Goal: Task Accomplishment & Management: Use online tool/utility

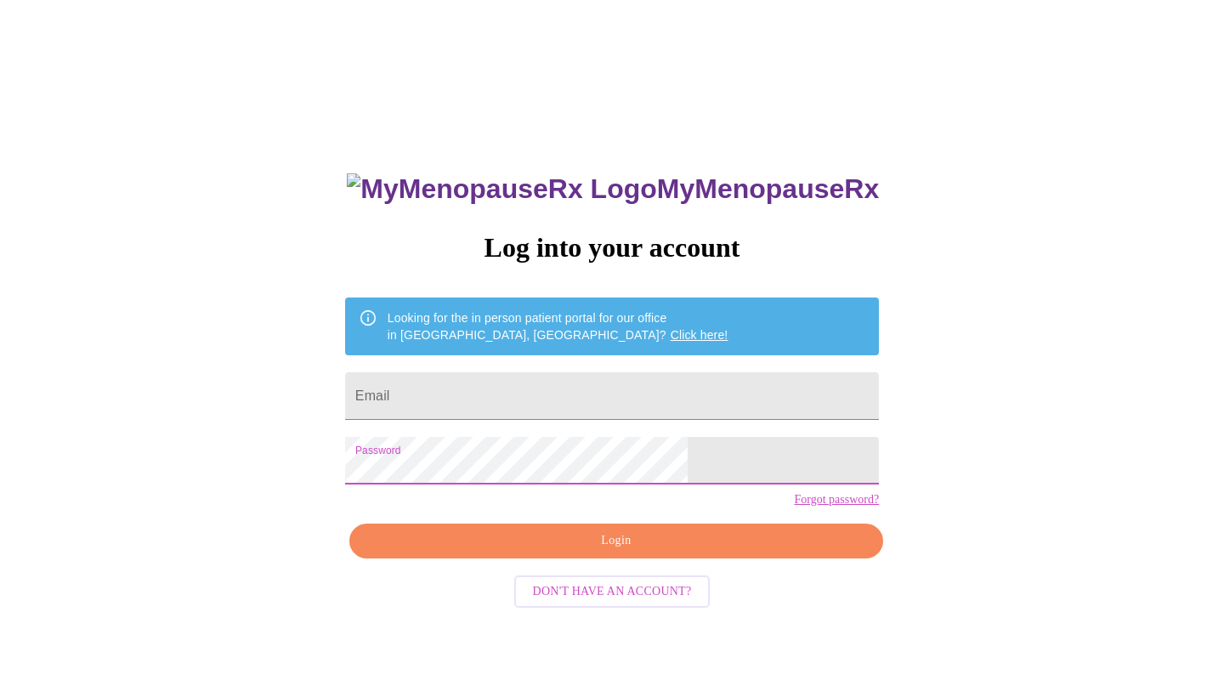
click at [600, 551] on span "Login" at bounding box center [616, 540] width 495 height 21
click at [541, 416] on form "Email" at bounding box center [612, 396] width 534 height 65
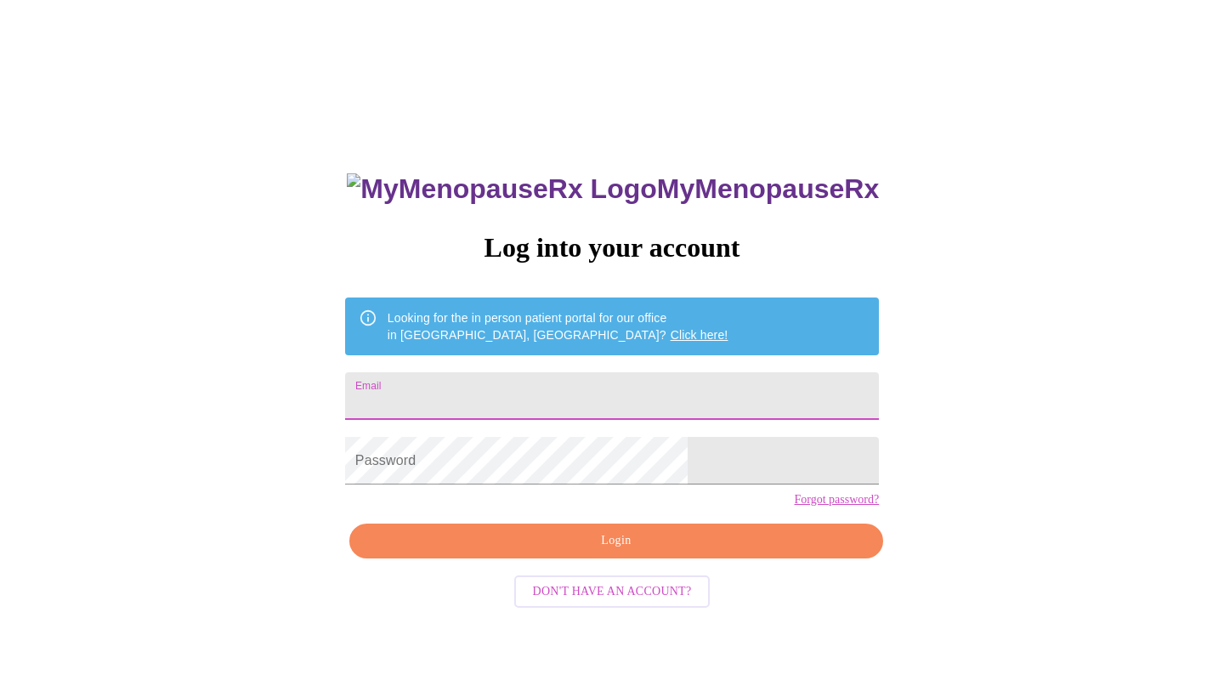
click at [524, 387] on input "Email" at bounding box center [612, 396] width 534 height 48
type input "cool"
type input "[EMAIL_ADDRESS][DOMAIN_NAME]"
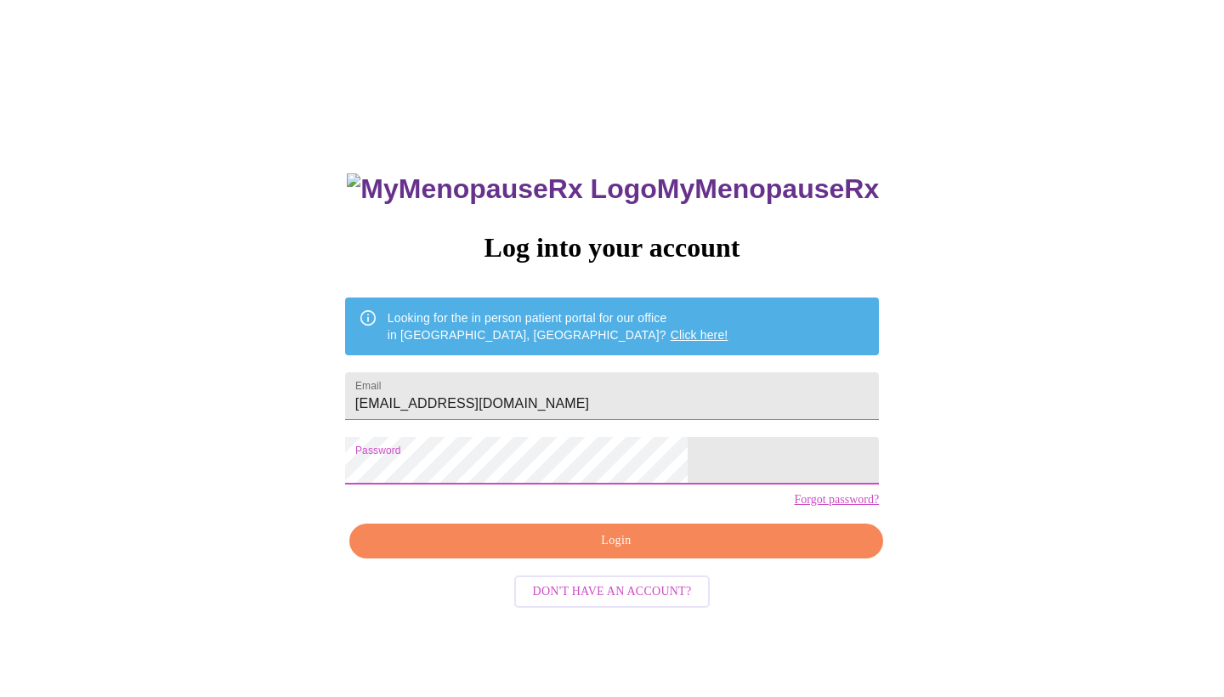
click at [628, 551] on span "Login" at bounding box center [616, 540] width 495 height 21
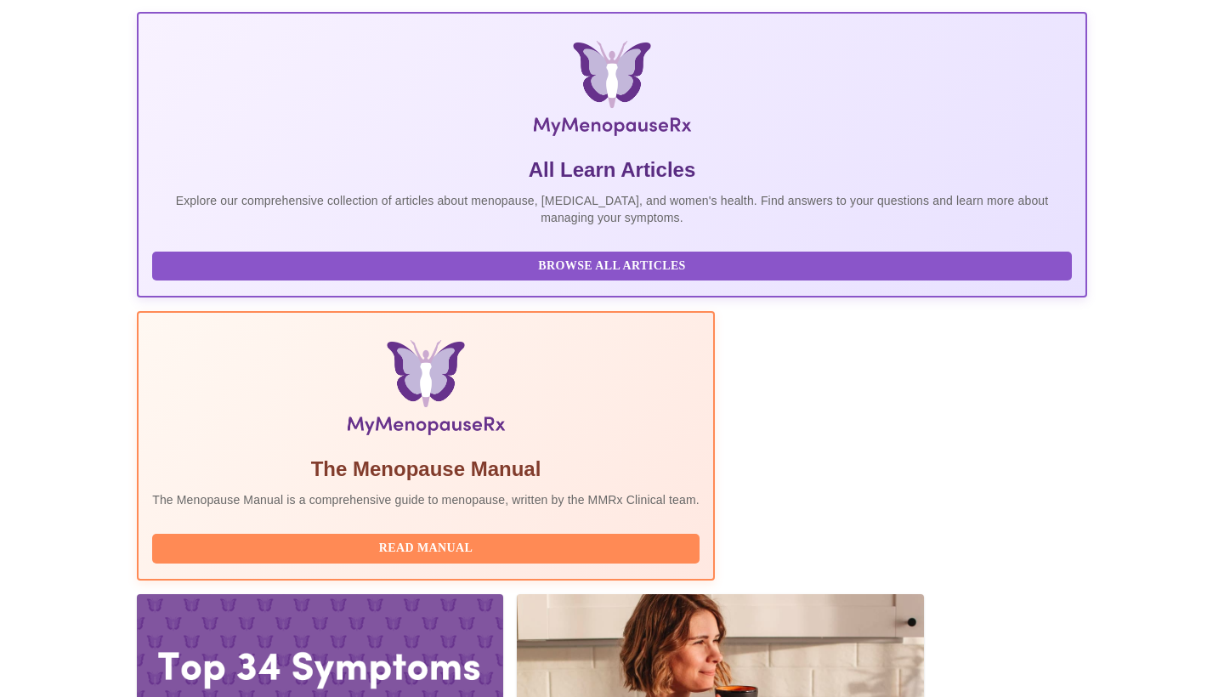
scroll to position [232, 0]
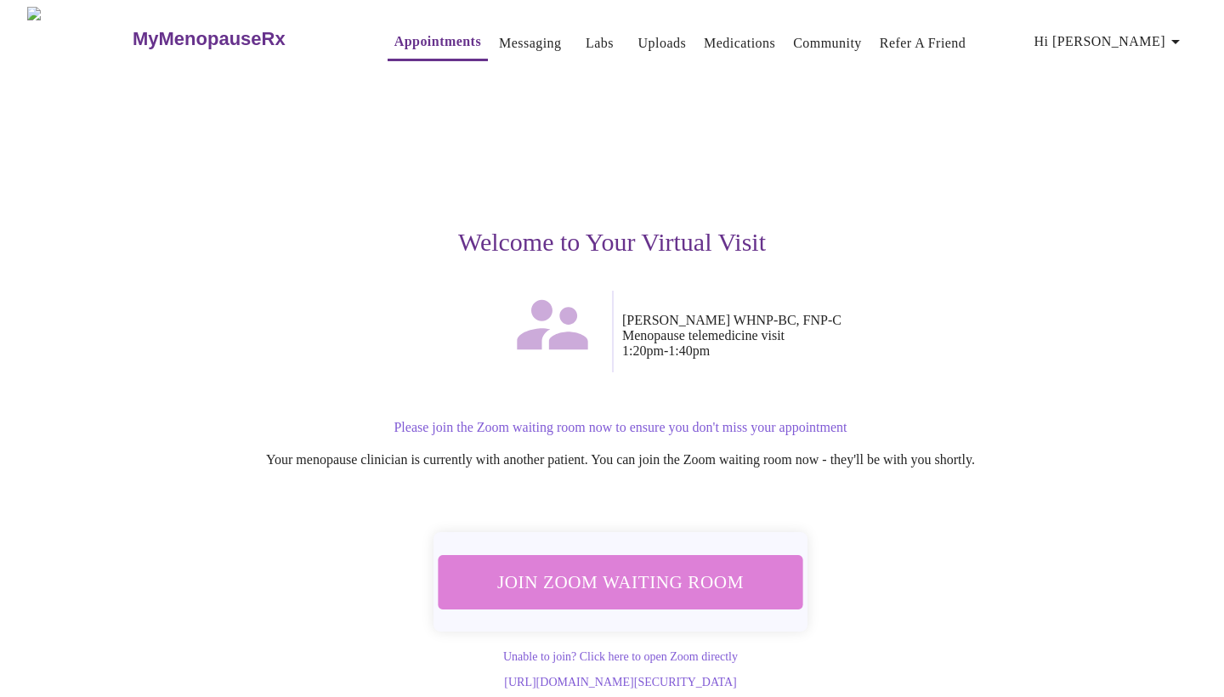
click at [649, 585] on span "Join Zoom Waiting Room" at bounding box center [620, 581] width 319 height 31
